Goal: Task Accomplishment & Management: Complete application form

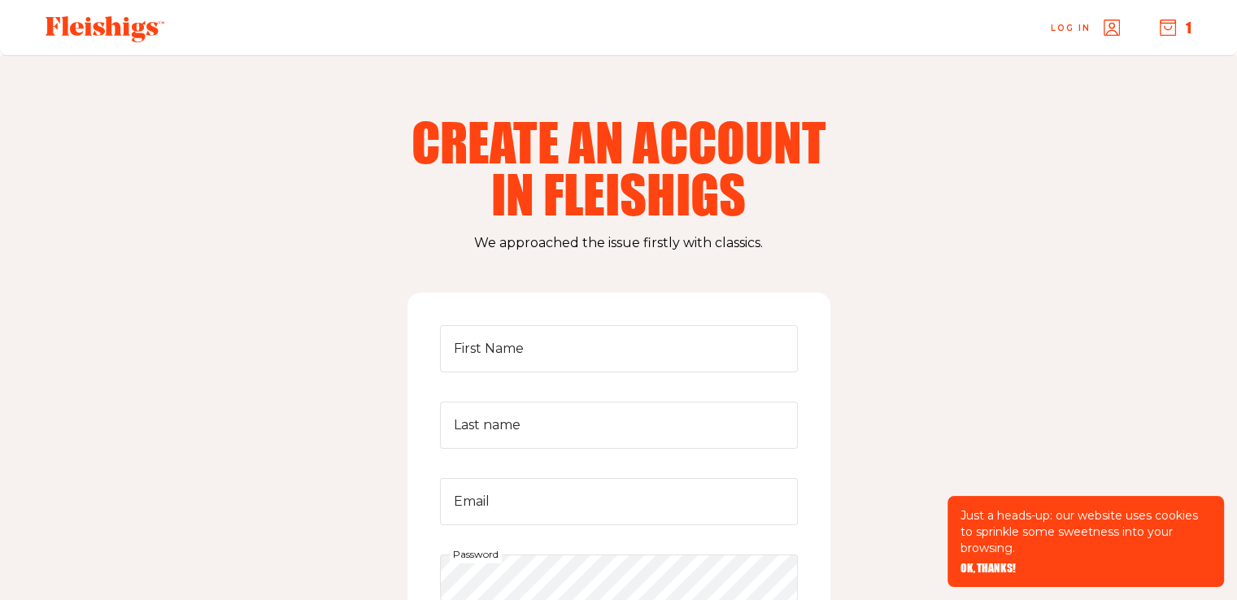
click at [1085, 20] on span "Log in" at bounding box center [1071, 16] width 40 height 12
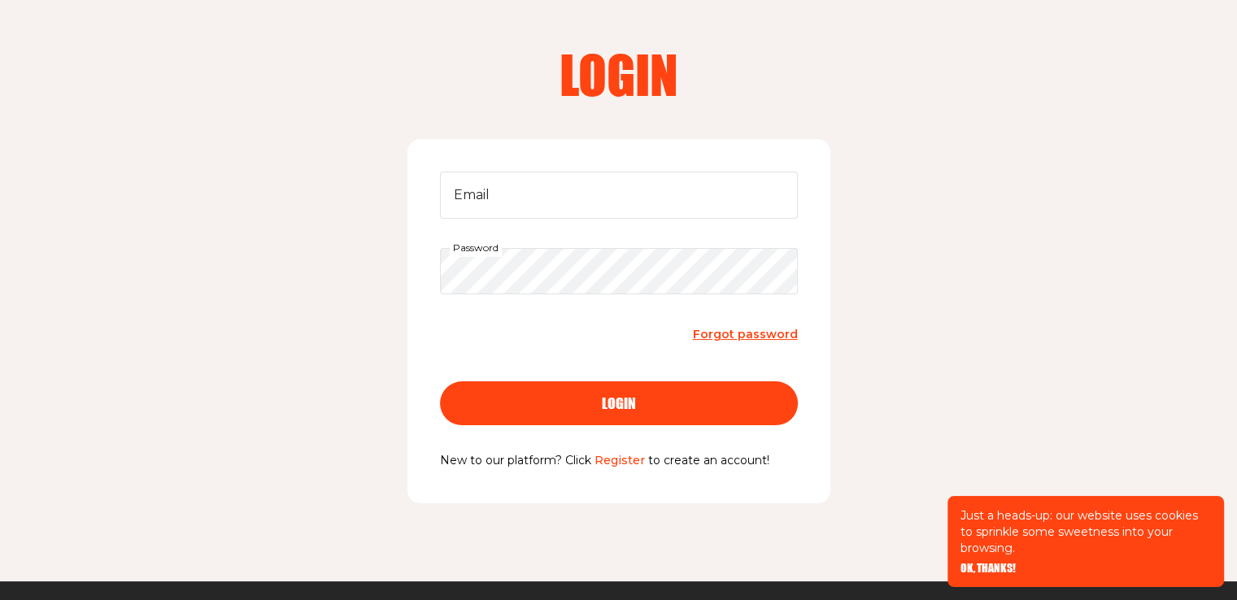
scroll to position [163, 0]
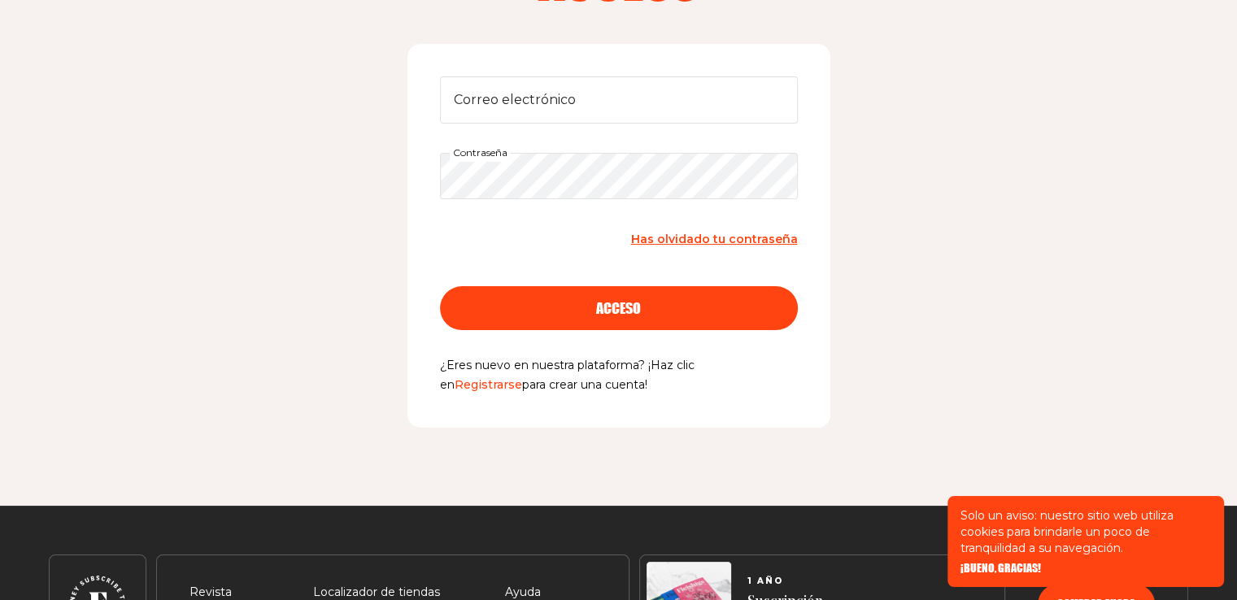
drag, startPoint x: 431, startPoint y: 355, endPoint x: 607, endPoint y: 391, distance: 179.2
click at [607, 391] on div "Correo electrónico Contraseña Has olvidado tu contraseña acceso ¿Eres nuevo en …" at bounding box center [618, 236] width 423 height 384
copy div "acceso ¿Eres nuevo en nuestra plataforma? ¡Haz clic en Registrarse para crear u…"
click at [868, 258] on div "Acceso Correo electrónico Contraseña Has olvidado tu contraseña acceso ¿Eres nu…" at bounding box center [618, 199] width 1237 height 613
click at [522, 377] on font "Registrarse" at bounding box center [488, 384] width 67 height 15
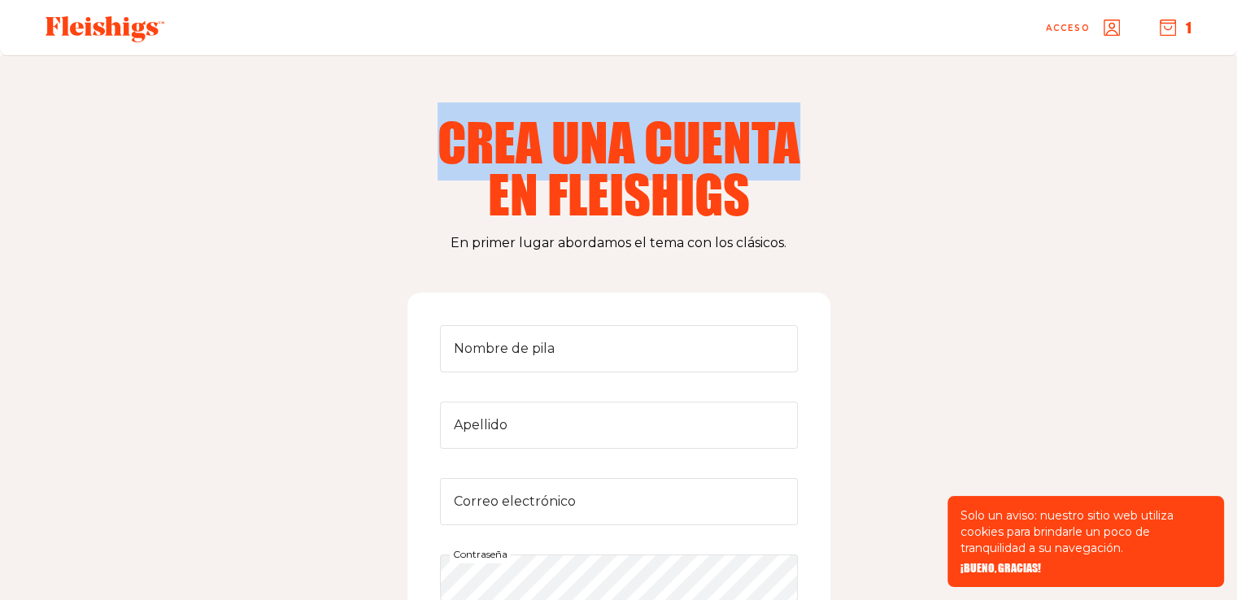
drag, startPoint x: 413, startPoint y: 131, endPoint x: 803, endPoint y: 128, distance: 390.3
click at [803, 128] on h2 "Crea una cuenta en fleishigs" at bounding box center [619, 167] width 416 height 104
copy font "Crea una cuenta"
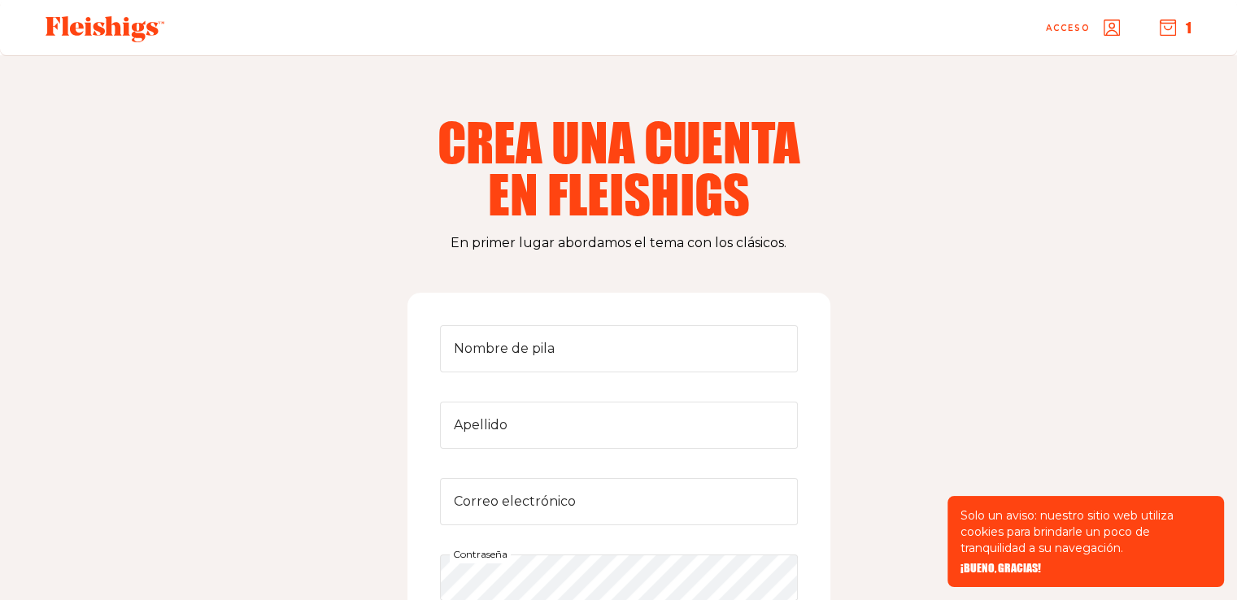
click at [550, 250] on font "En primer lugar abordamos el tema con los clásicos." at bounding box center [618, 242] width 336 height 15
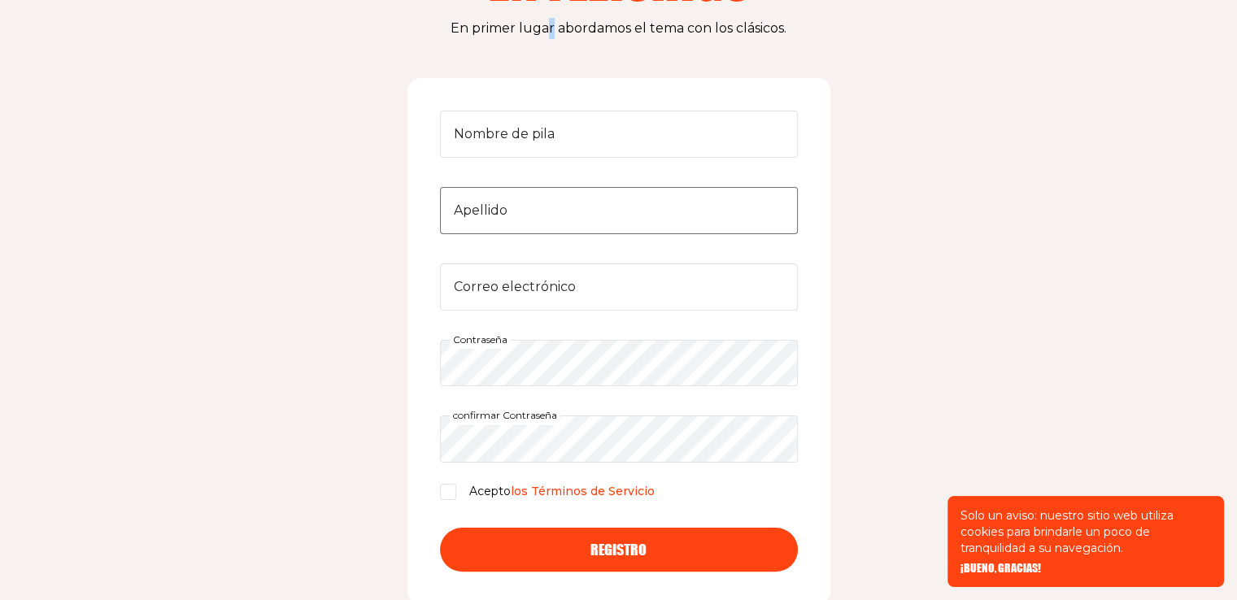
scroll to position [244, 0]
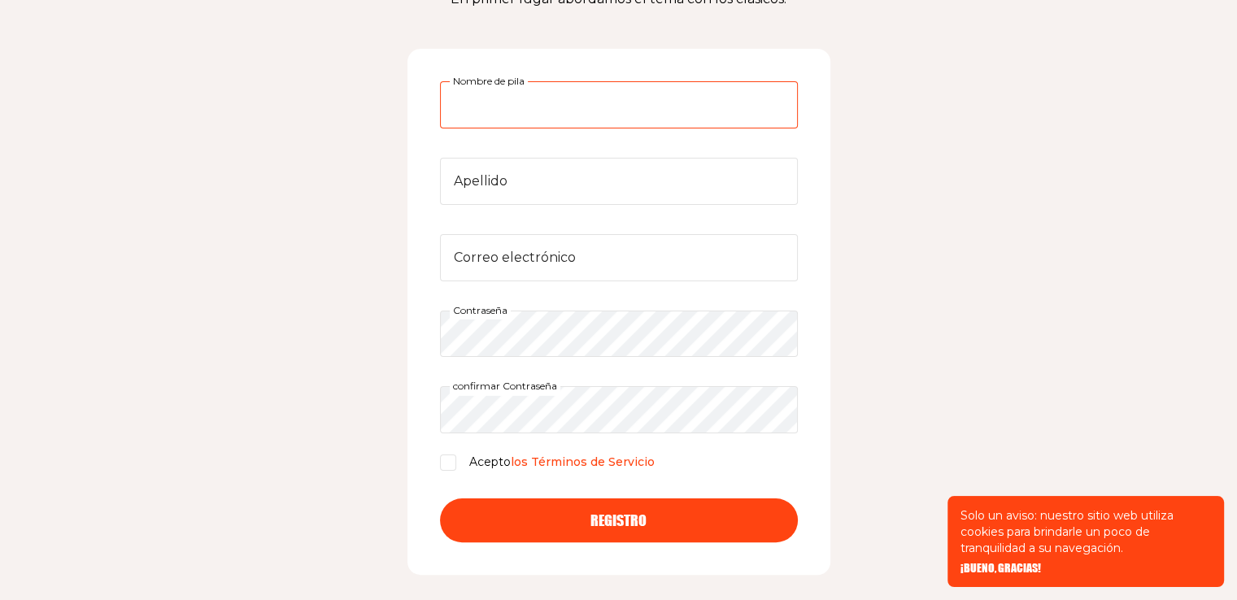
click at [468, 106] on input "Nombre de pila" at bounding box center [619, 104] width 358 height 47
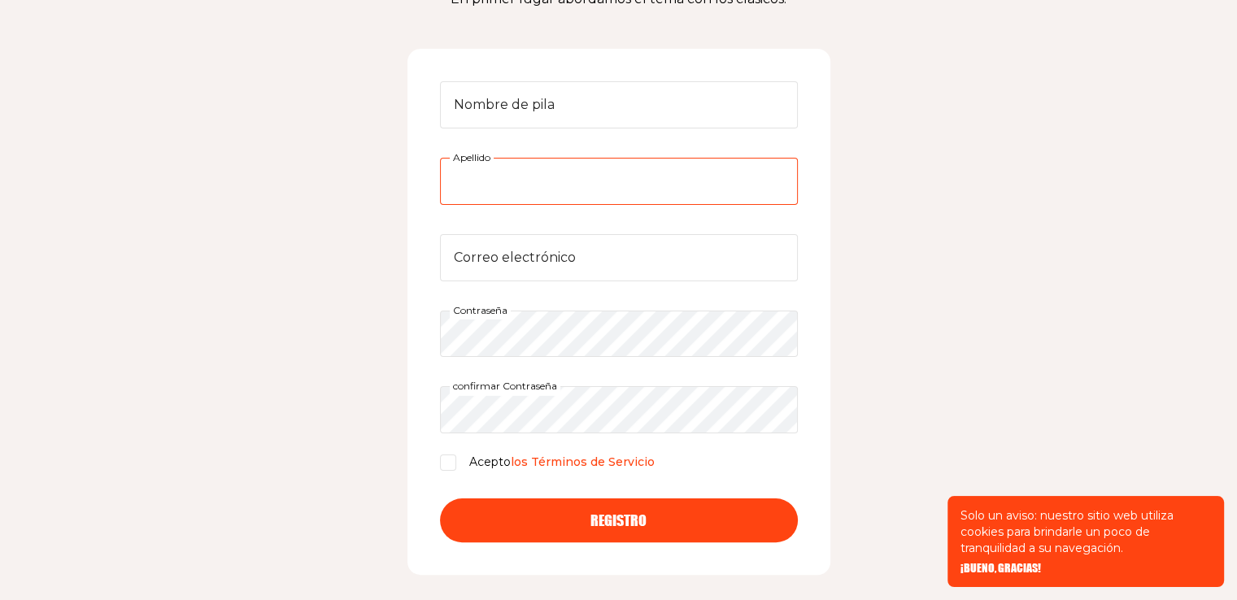
click at [479, 195] on input "Apellido" at bounding box center [619, 181] width 358 height 47
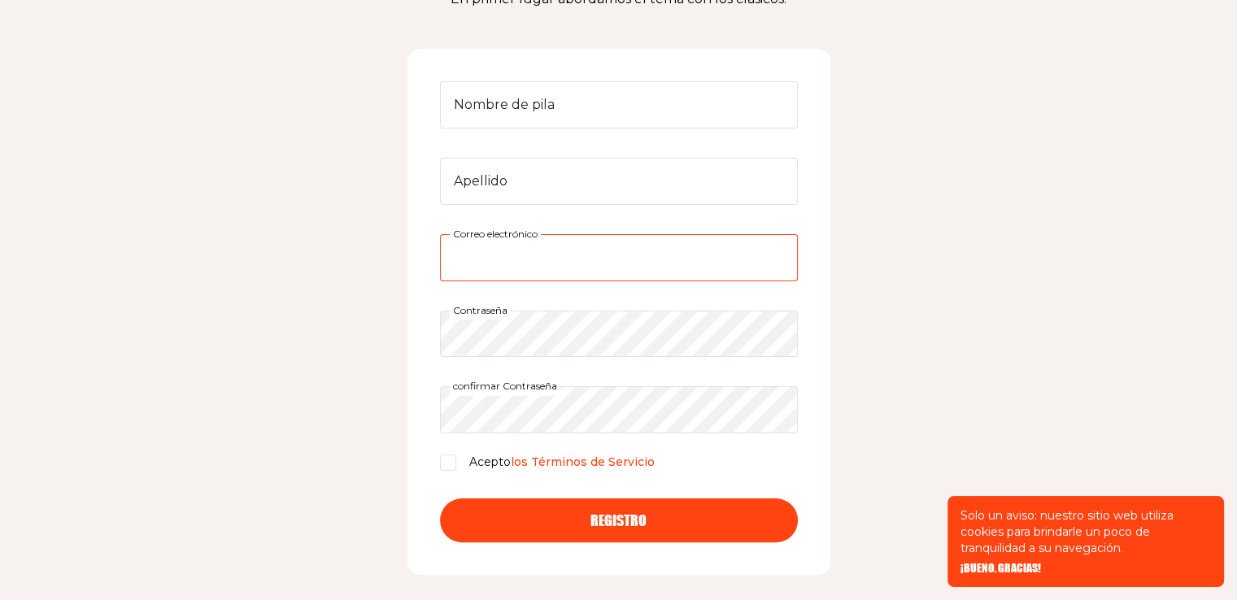
click at [471, 246] on input "Correo electrónico" at bounding box center [619, 257] width 358 height 47
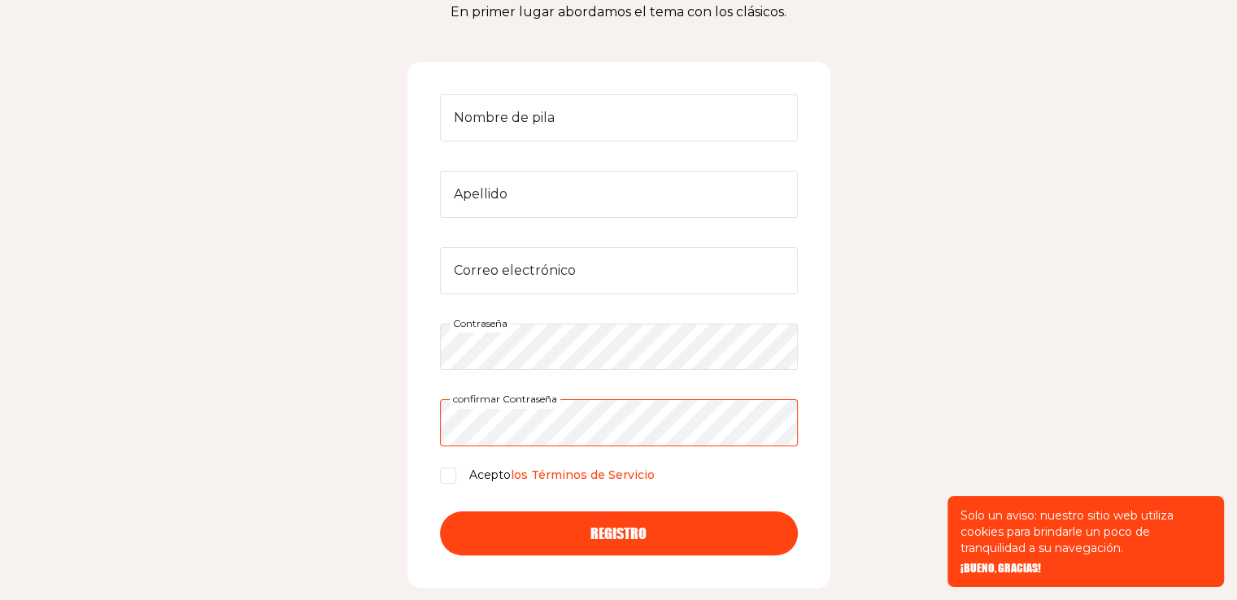
scroll to position [325, 0]
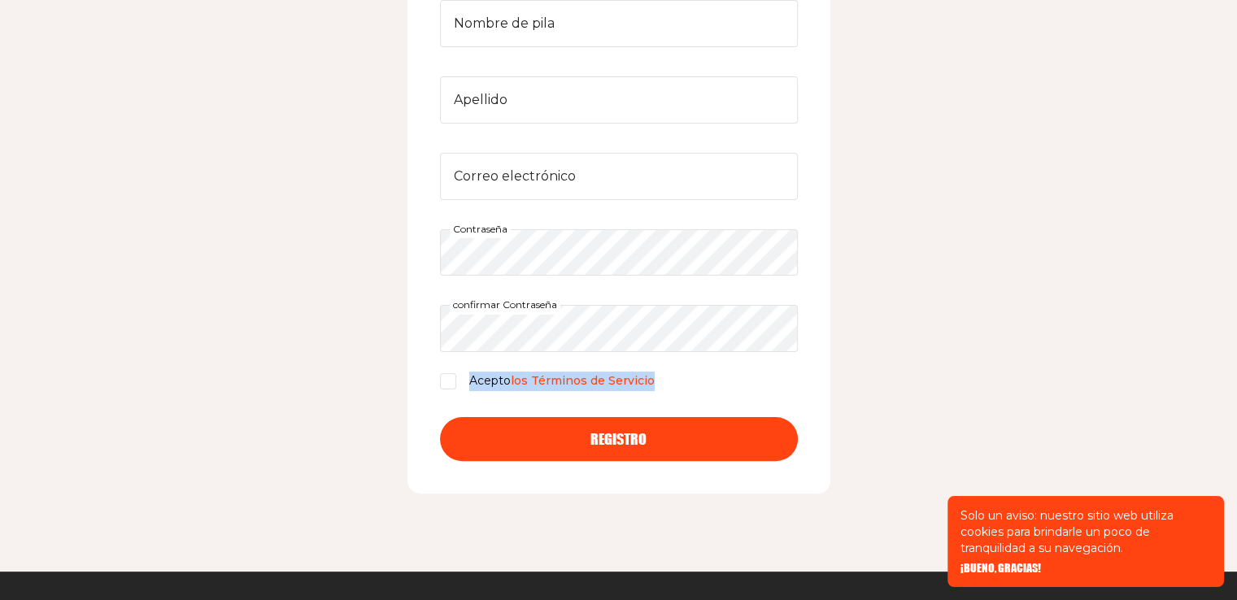
drag, startPoint x: 696, startPoint y: 372, endPoint x: 468, endPoint y: 373, distance: 227.7
click at [468, 373] on div "Acepto los Términos de Servicio" at bounding box center [619, 382] width 358 height 20
copy font "Acepto los Términos de Servicio"
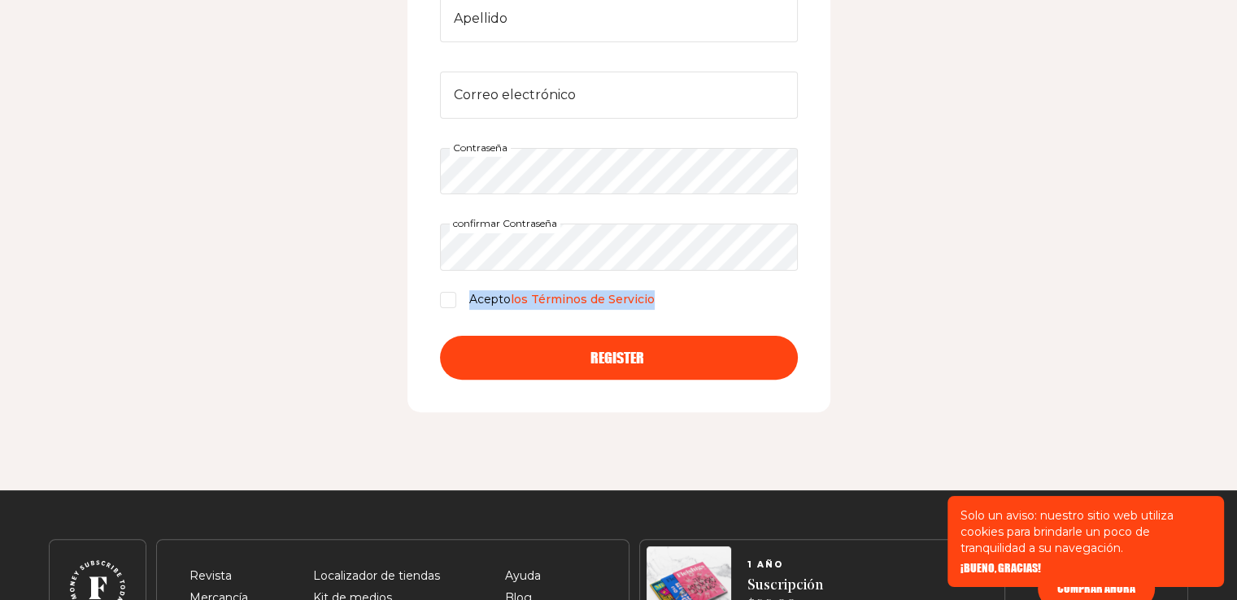
click at [664, 363] on div "Registro" at bounding box center [618, 357] width 293 height 15
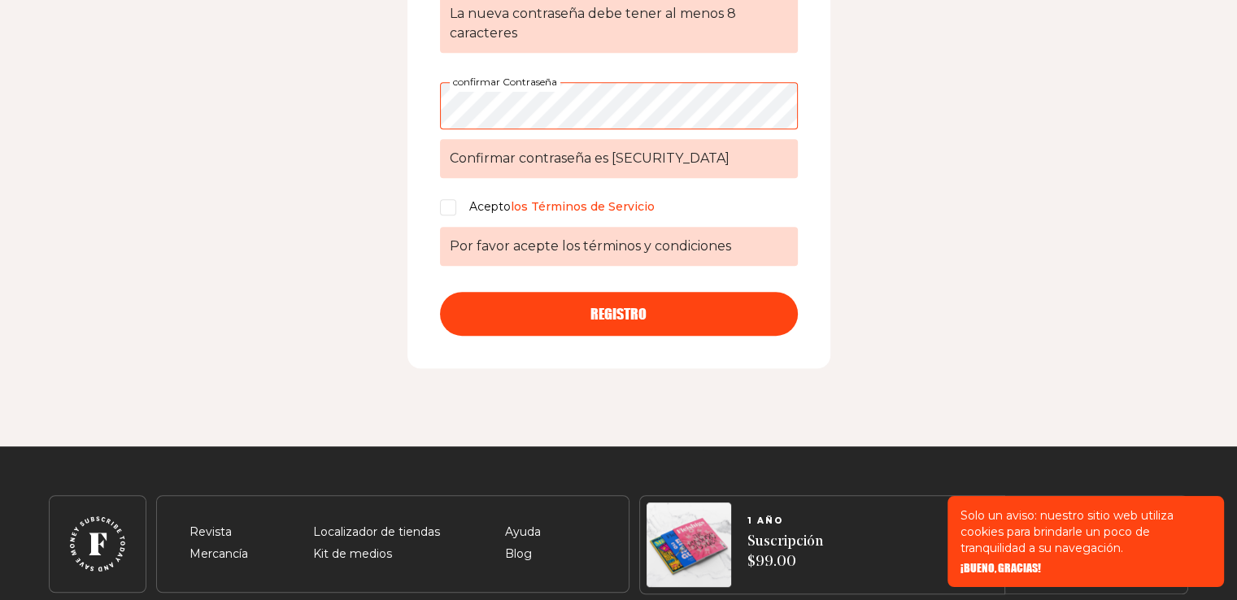
scroll to position [830, 0]
